Goal: Check status: Check status

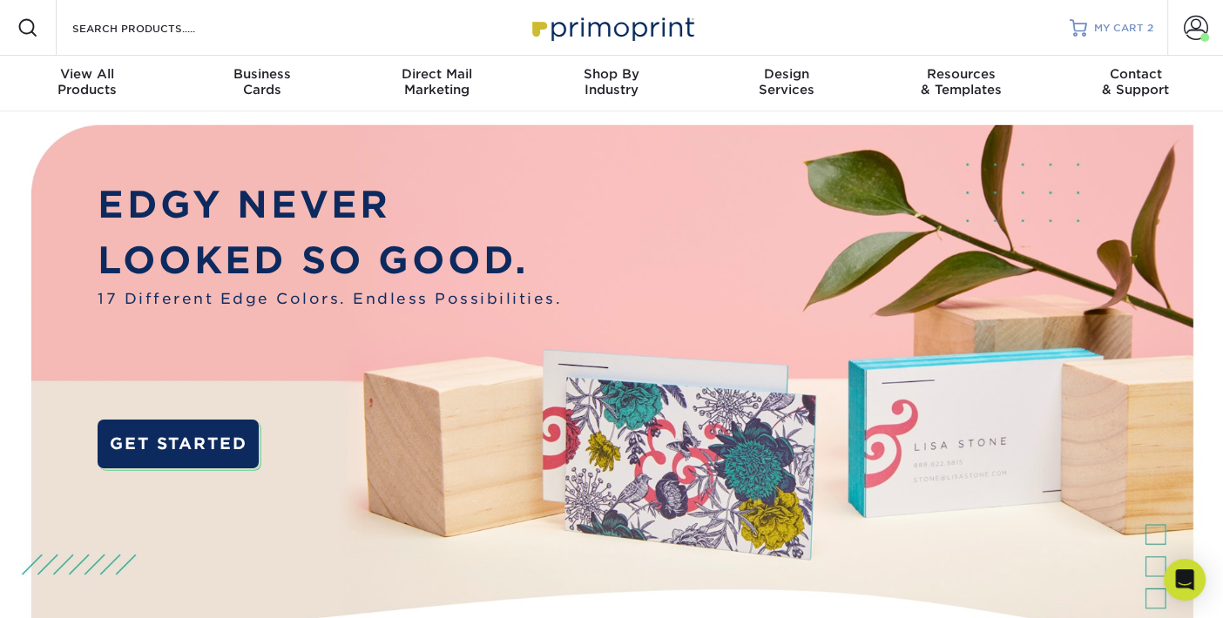
click at [1126, 27] on span "MY CART" at bounding box center [1119, 28] width 50 height 15
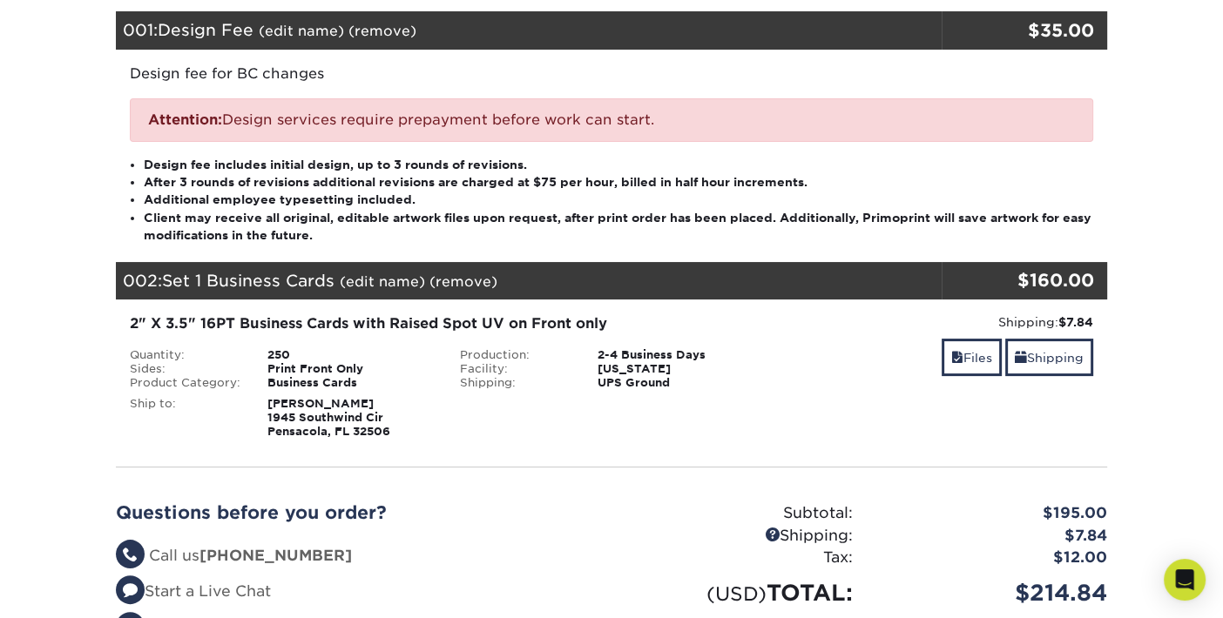
scroll to position [260, 0]
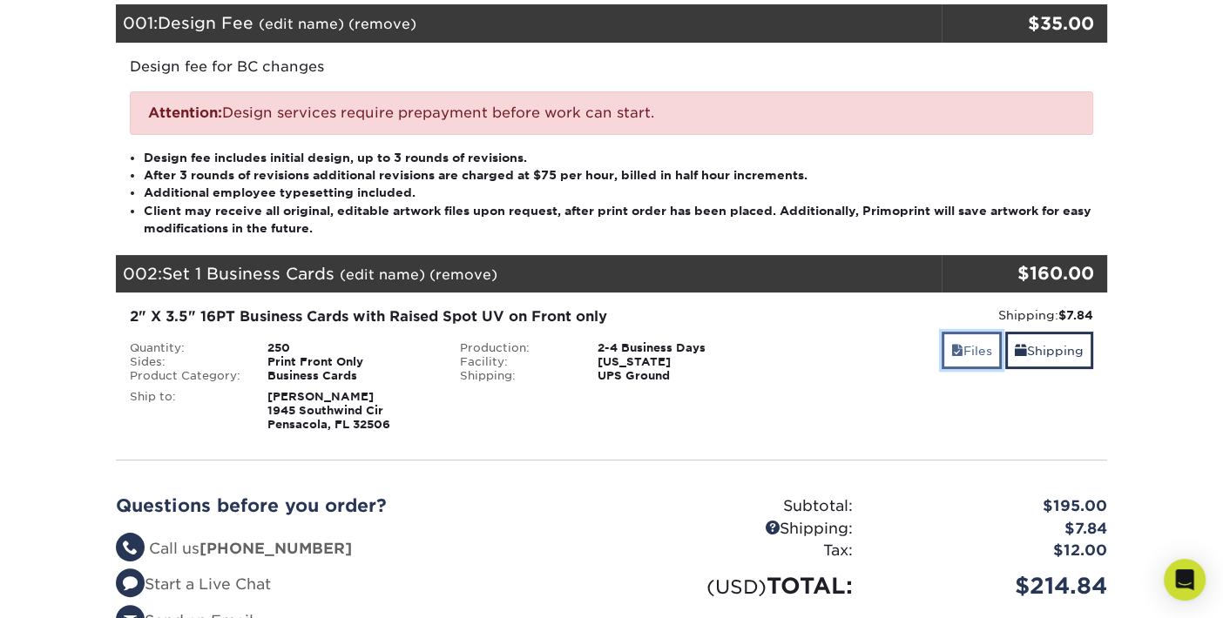
click at [966, 349] on link "Files" at bounding box center [971, 350] width 60 height 37
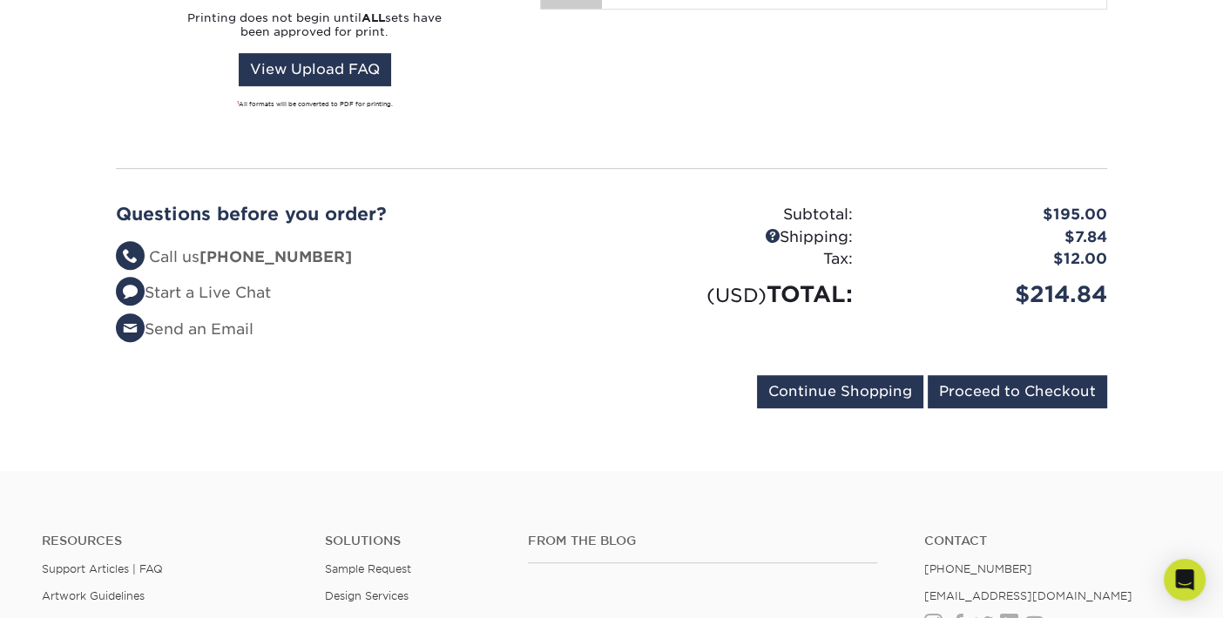
scroll to position [958, 0]
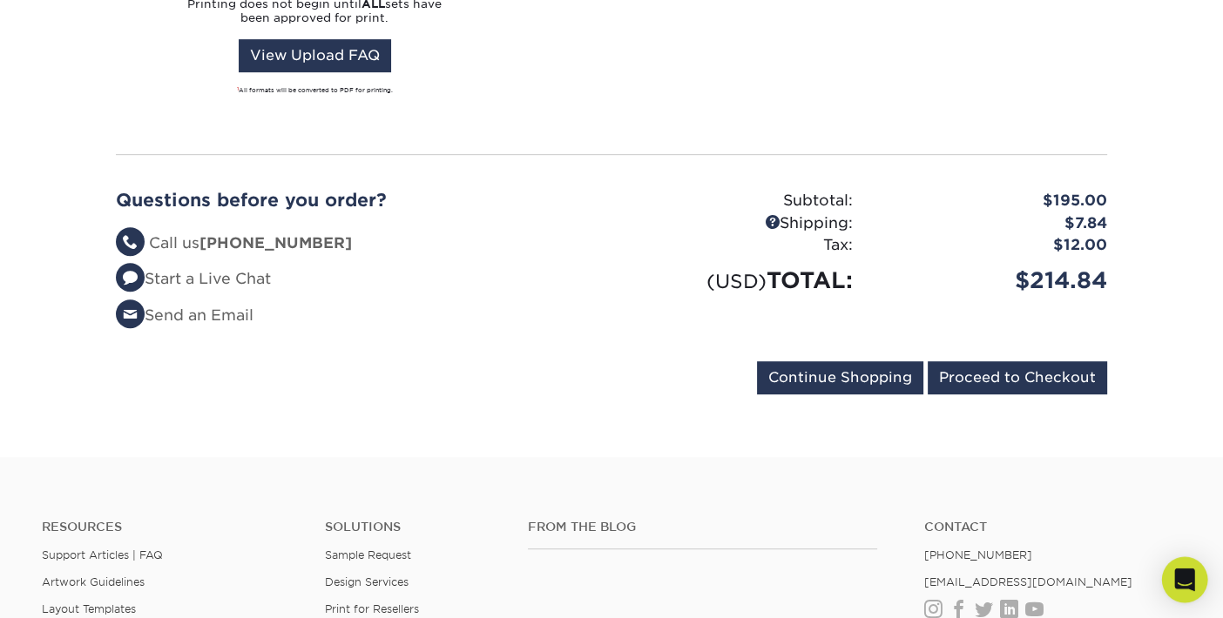
click at [1180, 587] on icon "Open Intercom Messenger" at bounding box center [1184, 580] width 20 height 23
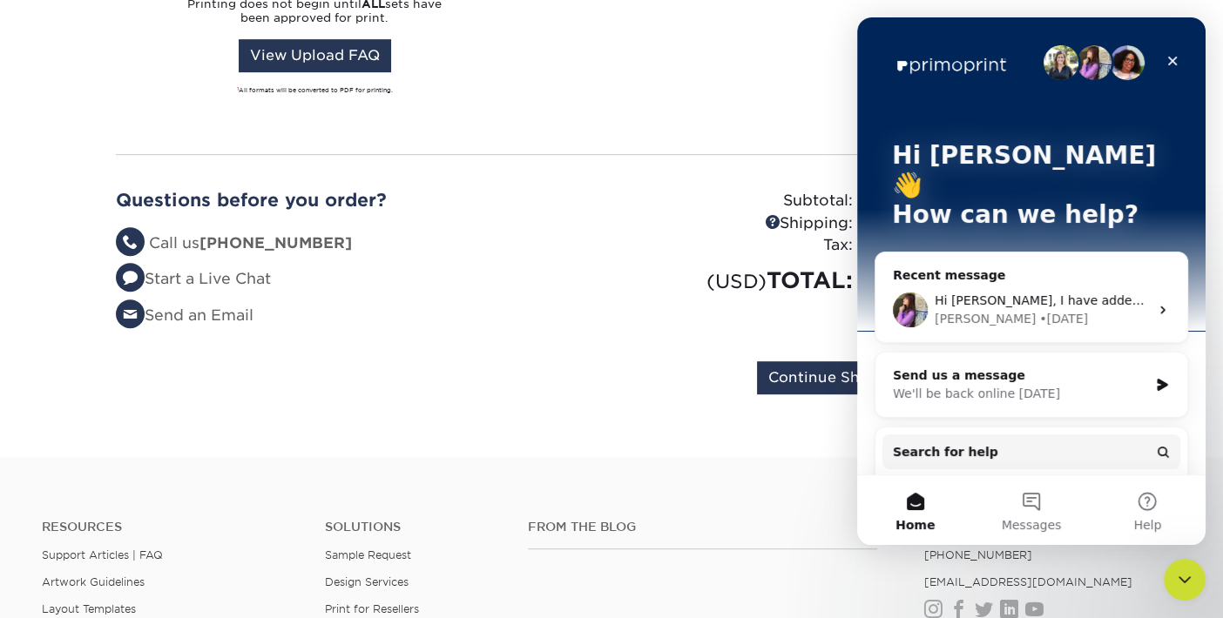
scroll to position [0, 0]
click at [955, 483] on div "Print Order Status" at bounding box center [1021, 492] width 256 height 18
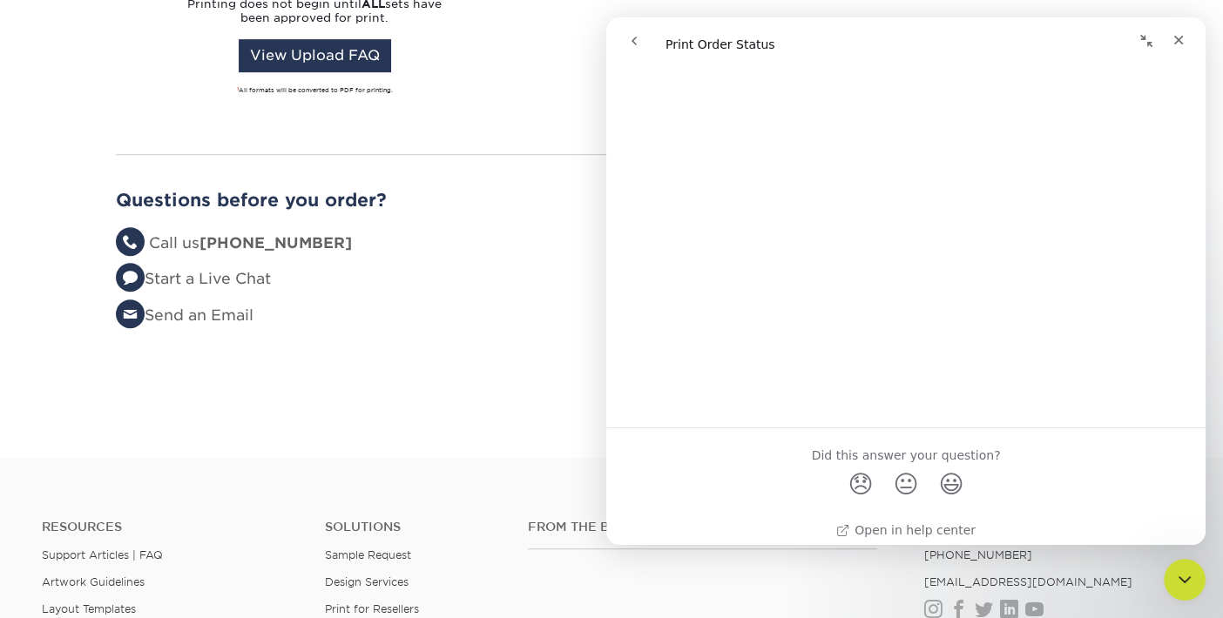
scroll to position [2456, 0]
click at [1178, 39] on icon "Close" at bounding box center [1179, 41] width 10 height 10
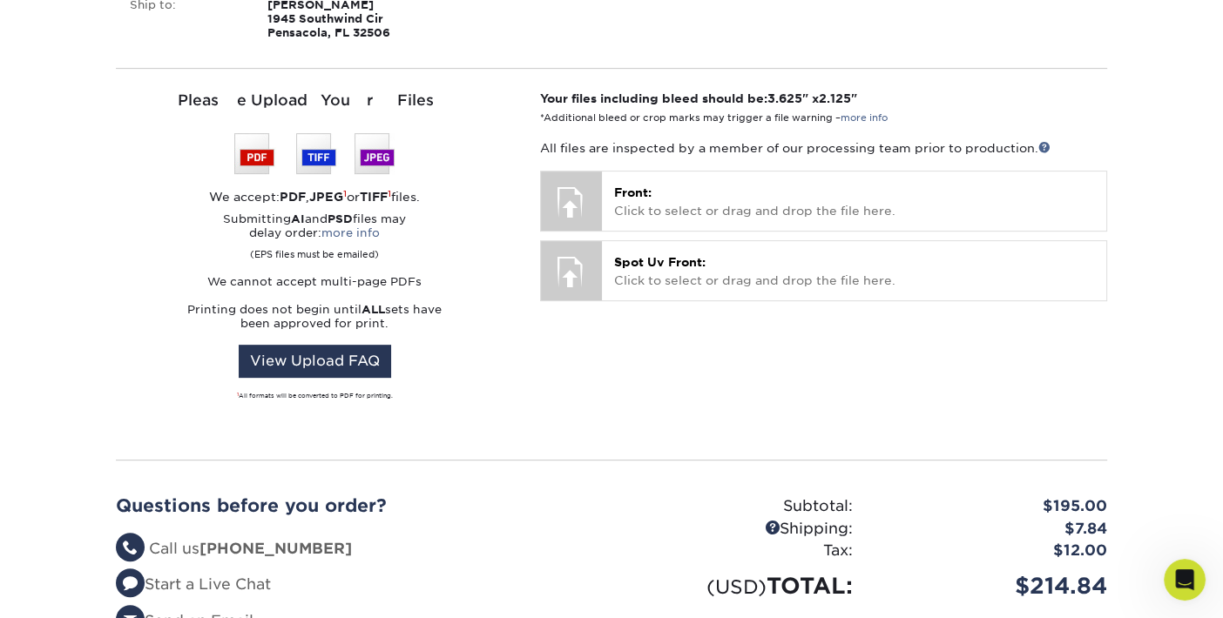
scroll to position [667, 0]
